Goal: Task Accomplishment & Management: Complete application form

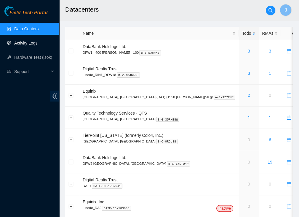
click at [38, 41] on link "Activity Logs" at bounding box center [25, 43] width 23 height 5
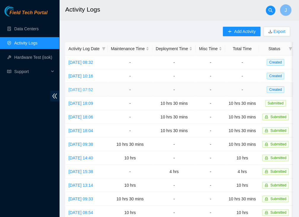
click at [93, 89] on link "Mon, 22 Sep 2025 07:52" at bounding box center [80, 89] width 25 height 5
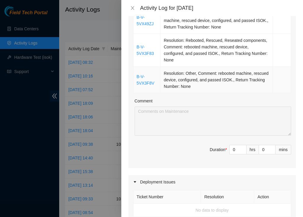
scroll to position [126, 0]
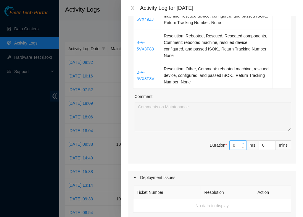
click at [240, 141] on span "Increase Value" at bounding box center [243, 142] width 7 height 5
type input "1"
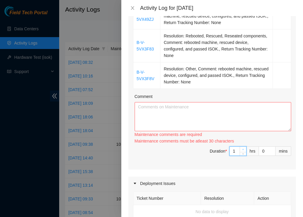
type input "10"
click at [262, 148] on input "0" at bounding box center [267, 150] width 16 height 9
type input "03"
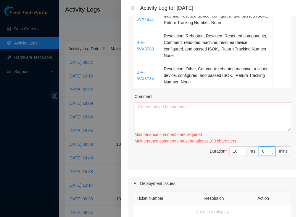
type input "3"
type input "030"
type input "30"
click at [173, 113] on textarea "Comment" at bounding box center [213, 116] width 157 height 29
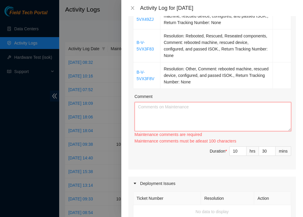
paste textarea "Arrived at DBR and worked through several tickets. For tickets B-V-5VX49ZJ, B-V…"
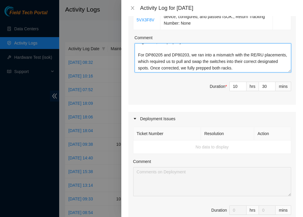
scroll to position [349, 0]
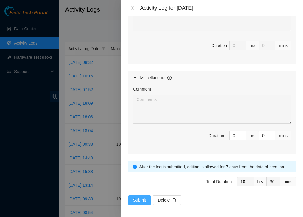
type textarea "Arrived at DBR and worked through several tickets. For tickets B-V-5VX49ZJ, B-V…"
click at [144, 199] on span "Submit" at bounding box center [139, 199] width 13 height 7
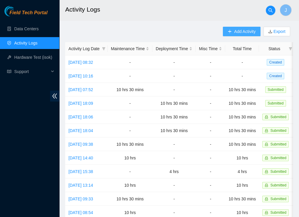
click at [235, 33] on span "Add Activity" at bounding box center [244, 31] width 21 height 7
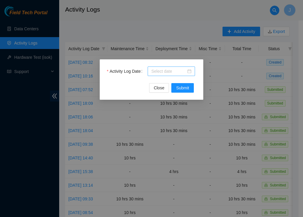
click at [172, 68] on input "Activity Log Date" at bounding box center [168, 71] width 35 height 7
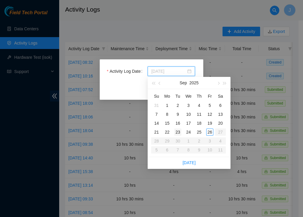
type input "2025-09-23"
click at [179, 129] on div "23" at bounding box center [178, 131] width 7 height 7
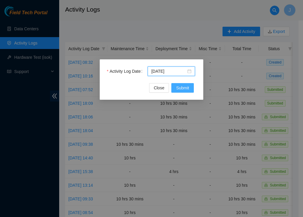
click at [181, 88] on span "Submit" at bounding box center [182, 87] width 13 height 7
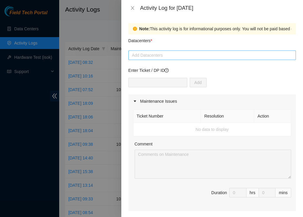
click at [158, 59] on div "Add Datacenters" at bounding box center [213, 54] width 168 height 9
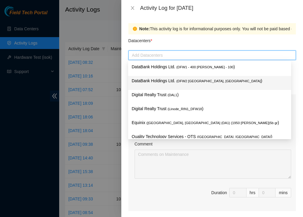
click at [152, 84] on p "DataBank Holdings Ltd. ( DFW2 Richardson, TX )" at bounding box center [210, 80] width 156 height 7
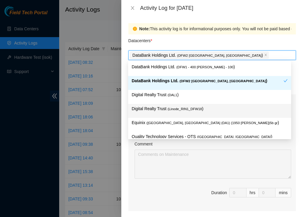
click at [298, 83] on div "Note: This activity log is for informational purposes only. You will not be pai…" at bounding box center [213, 116] width 182 height 201
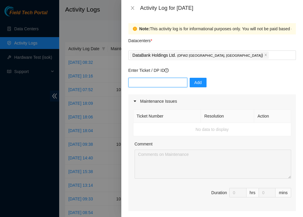
click at [171, 85] on input "text" at bounding box center [158, 82] width 59 height 9
paste input "DP79334"
type input "DP79334"
click at [195, 83] on span "Add" at bounding box center [198, 82] width 7 height 7
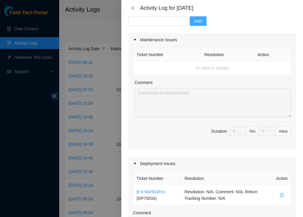
scroll to position [143, 0]
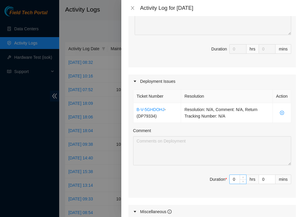
click at [235, 179] on input "0" at bounding box center [238, 179] width 17 height 9
type input "10"
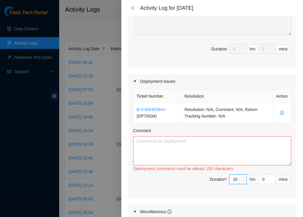
type input "10"
type input "3"
type input "30"
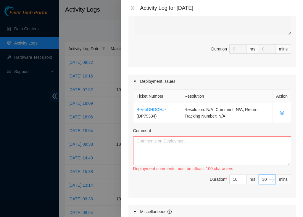
type input "30"
click at [146, 140] on textarea "Comment" at bounding box center [212, 150] width 158 height 29
paste textarea "Arrived at DBR and worked on multiple projects throughout the day. For DP79334 …"
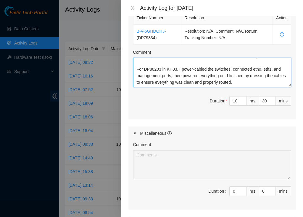
scroll to position [277, 0]
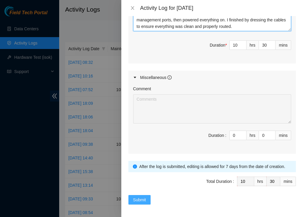
type textarea "Arrived at DBR and worked on multiple projects throughout the day. For DP79334 …"
click at [143, 197] on span "Submit" at bounding box center [139, 199] width 13 height 7
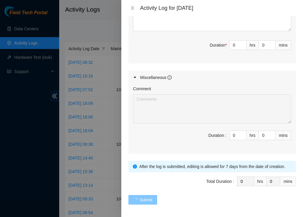
scroll to position [0, 0]
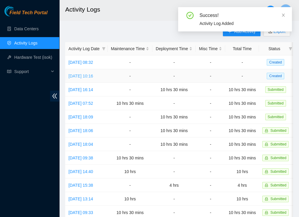
click at [91, 75] on link "Wed, 24 Sep 2025 10:16" at bounding box center [80, 75] width 25 height 5
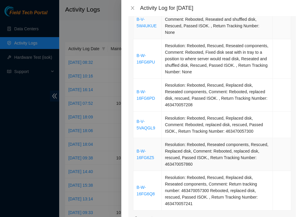
scroll to position [244, 0]
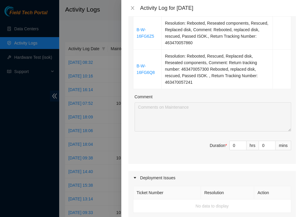
click at [216, 151] on div "Ticket Number Resolution Action B-V-5W4UKUE Resolution: Rebooted, Rescued, Rese…" at bounding box center [213, 14] width 168 height 300
click at [230, 141] on input "0" at bounding box center [238, 145] width 17 height 9
type input "10"
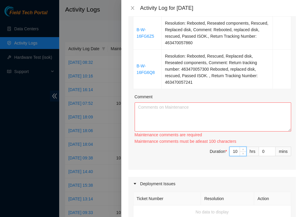
type input "10"
type input "3"
type input "30"
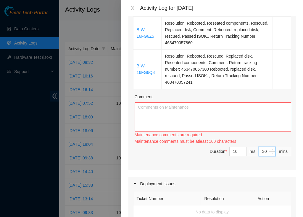
type input "30"
click at [166, 104] on textarea "Comment" at bounding box center [213, 116] width 157 height 29
paste textarea "Arrived at DBR and worked through multiple tickets involving reboots, disk repl…"
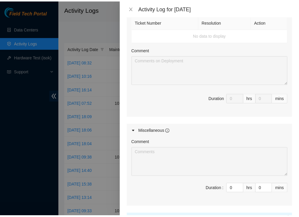
scroll to position [461, 0]
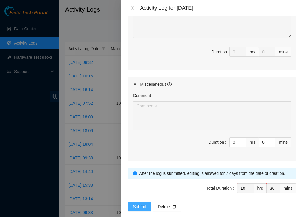
type textarea "Arrived at DBR and worked through multiple tickets involving reboots, disk repl…"
click at [139, 203] on span "Submit" at bounding box center [139, 206] width 13 height 7
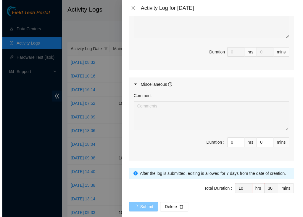
scroll to position [0, 0]
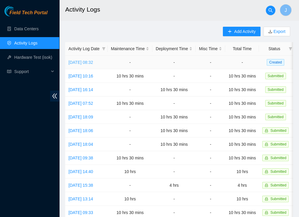
click at [88, 62] on link "Thu, 25 Sep 2025 08:32" at bounding box center [80, 62] width 25 height 5
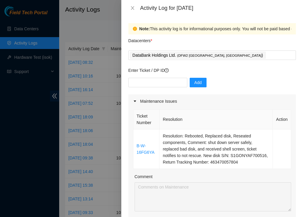
click at [181, 170] on div "Ticket Number Resolution Action B-W-16FG6YA Resolution: Rebooted, Replaced disk…" at bounding box center [213, 175] width 168 height 135
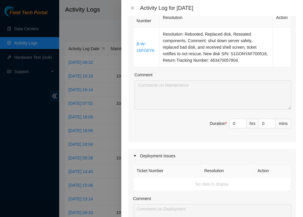
scroll to position [102, 0]
click at [234, 122] on input "0" at bounding box center [238, 123] width 17 height 9
type input "1"
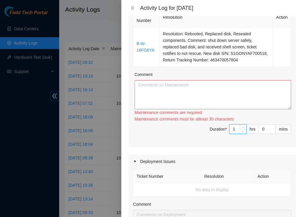
type input "10"
click at [263, 130] on input "0" at bounding box center [267, 128] width 16 height 9
type input "30"
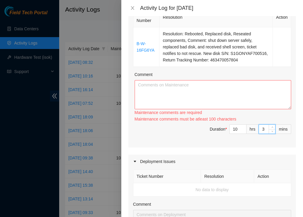
type input "30"
click at [192, 89] on textarea "Comment" at bounding box center [213, 94] width 157 height 29
paste textarea "Ticket: B-W-16FG6YA shut down server safely, replaced bad disk, and received sh…"
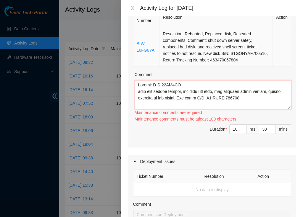
scroll to position [168, 0]
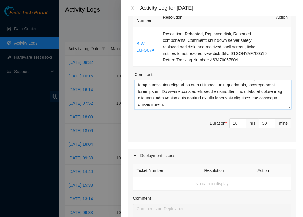
type textarea "Ticket: B-W-16FG6YA shut down server safely, replaced bad disk, and received sh…"
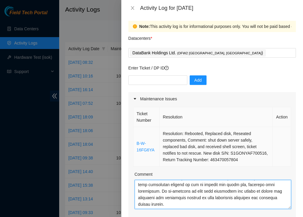
scroll to position [0, 0]
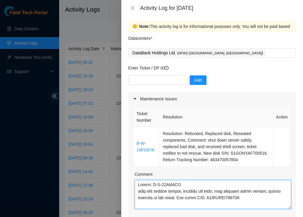
drag, startPoint x: 236, startPoint y: 202, endPoint x: 87, endPoint y: 135, distance: 163.9
click at [87, 135] on div "Activity Log for 25-09-2025 Note: This activity log is for informational purpos…" at bounding box center [151, 108] width 303 height 217
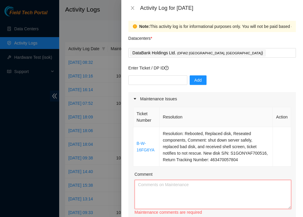
paste textarea "For ticket B-W-16FG6YA, I safely shut down the server, replaced the bad disk, a…"
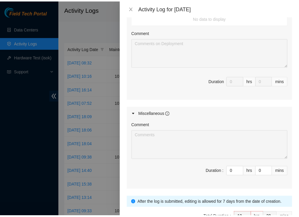
scroll to position [303, 0]
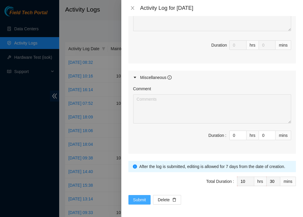
type textarea "For ticket B-W-16FG6YA, I safely shut down the server, replaced the bad disk, a…"
click at [146, 196] on button "Submit" at bounding box center [140, 199] width 23 height 9
